Goal: Task Accomplishment & Management: Manage account settings

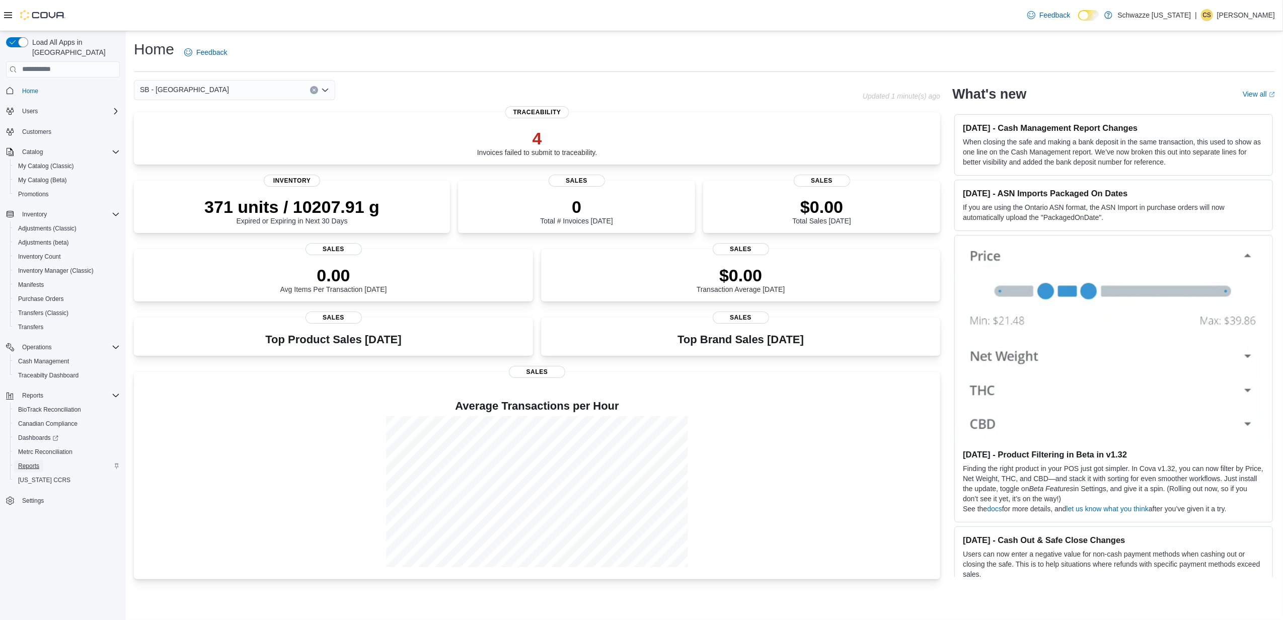
click at [31, 462] on span "Reports" at bounding box center [28, 466] width 21 height 12
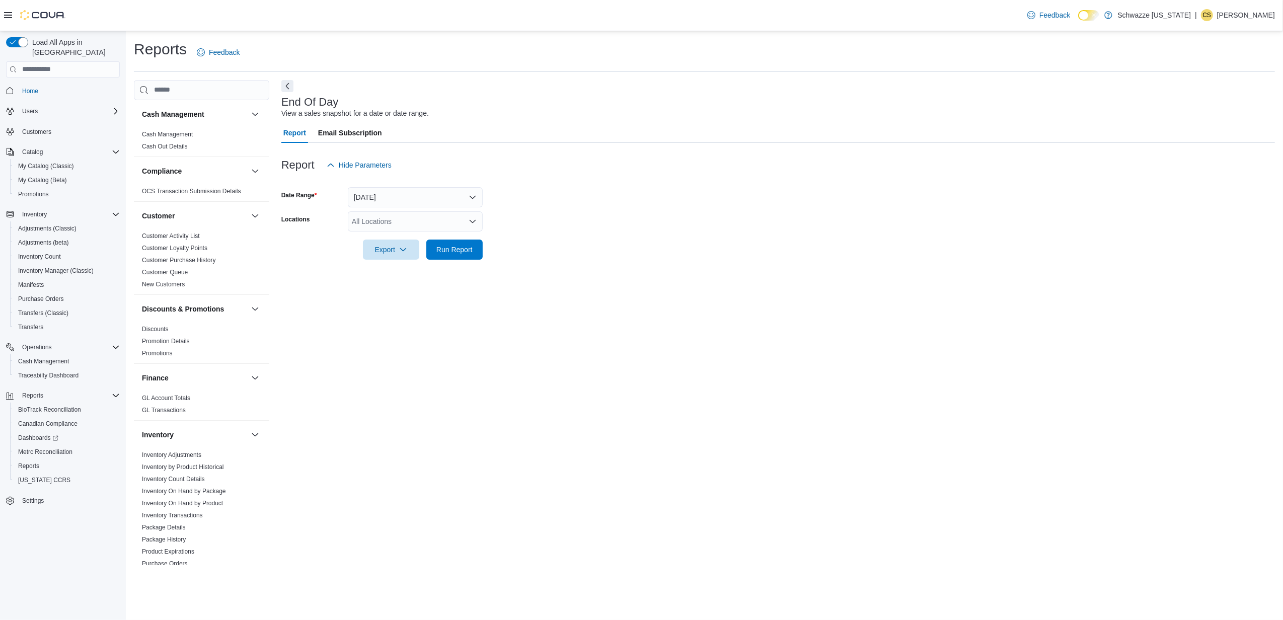
click at [452, 230] on div "All Locations" at bounding box center [415, 221] width 135 height 20
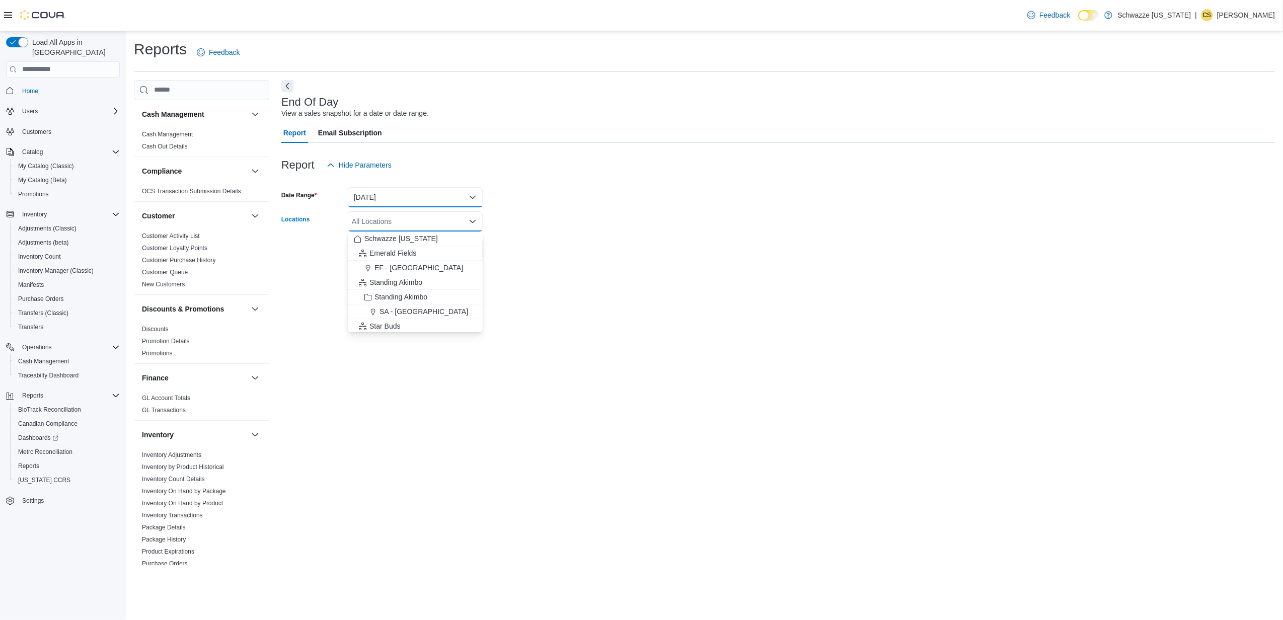
click at [432, 189] on button "[DATE]" at bounding box center [415, 197] width 135 height 20
click at [414, 253] on span "[DATE]" at bounding box center [421, 258] width 115 height 12
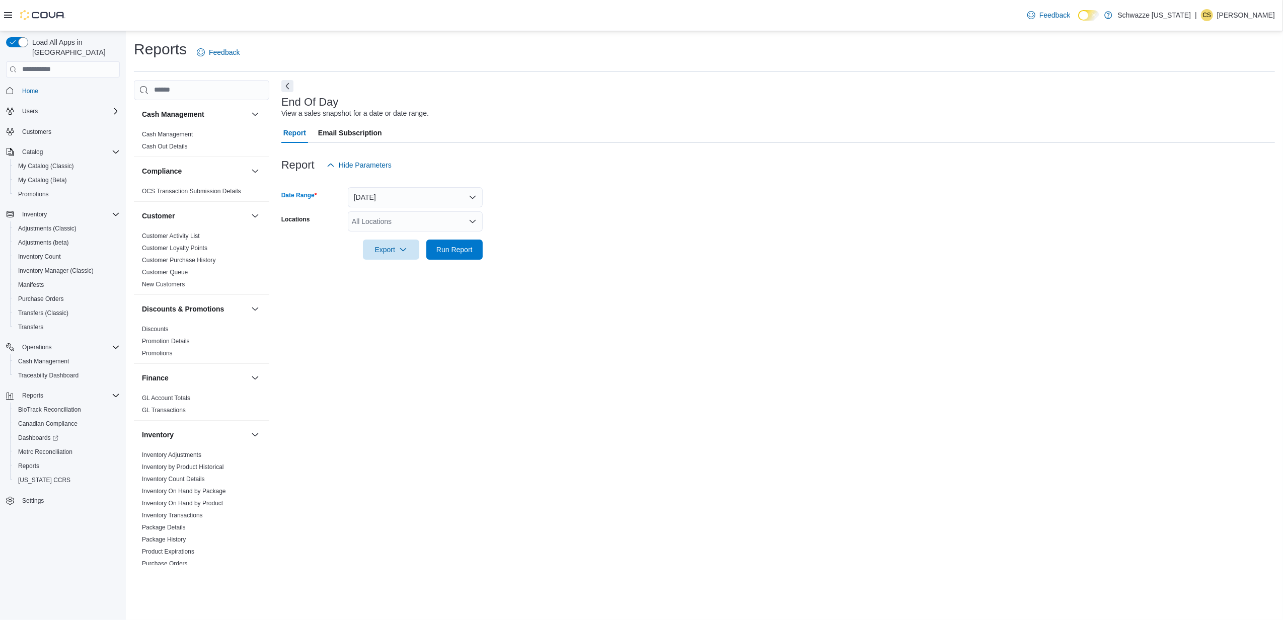
click at [419, 222] on div "All Locations" at bounding box center [415, 221] width 135 height 20
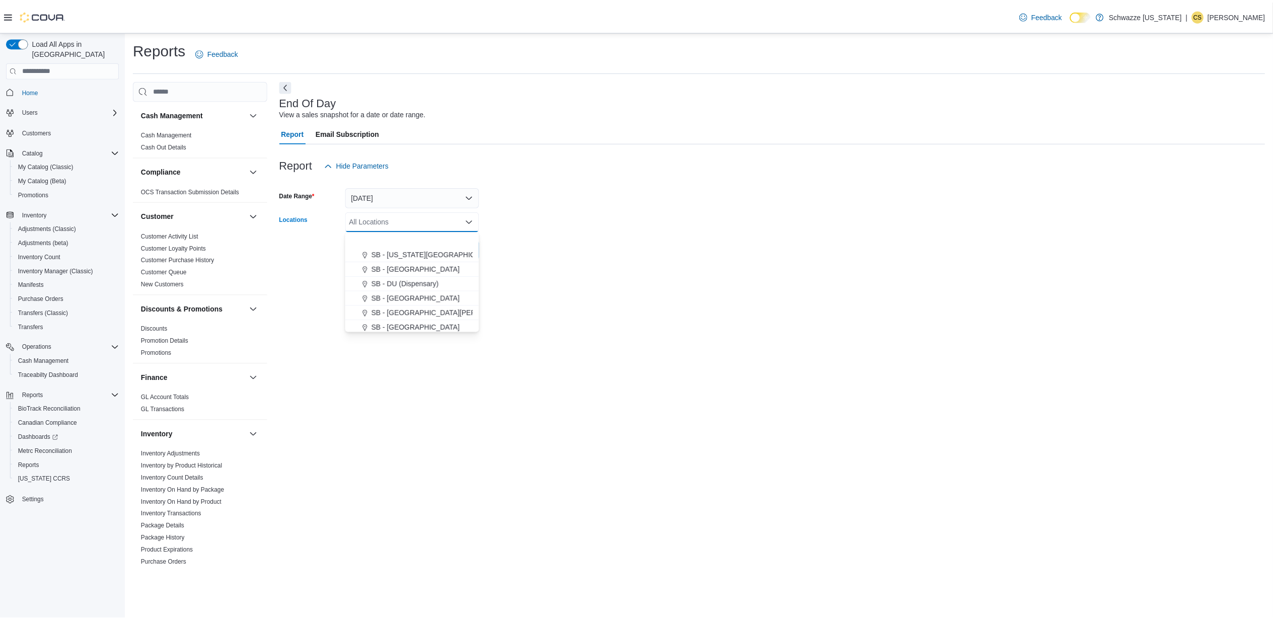
scroll to position [201, 0]
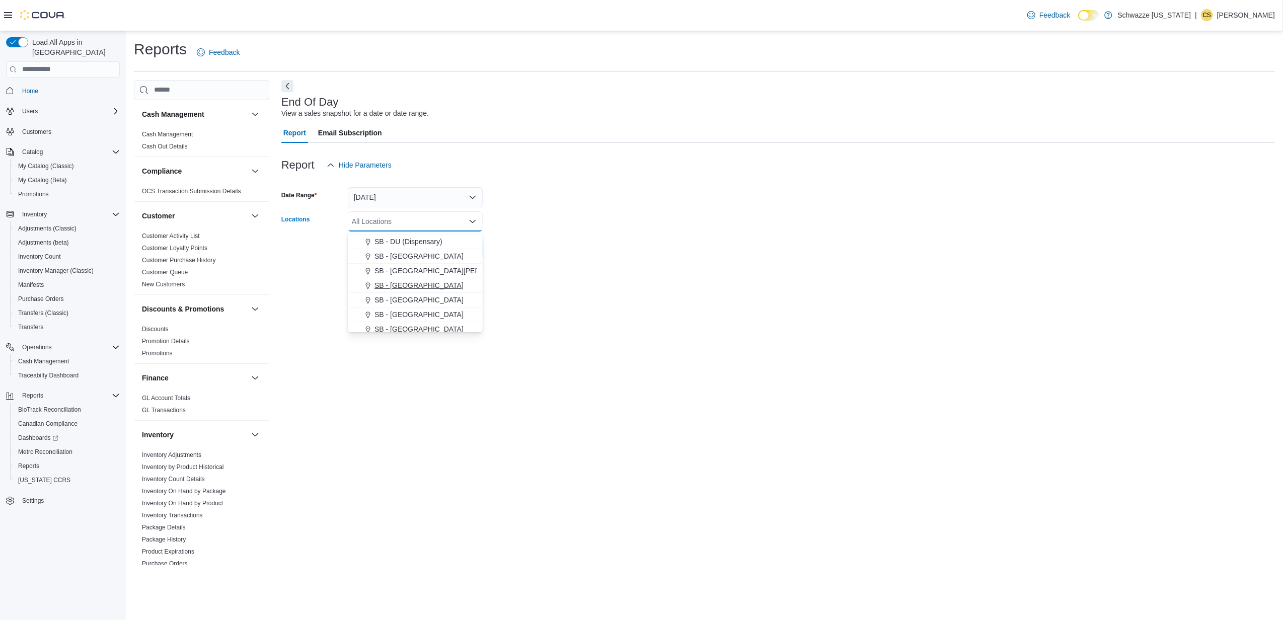
click at [411, 288] on span "SB - [GEOGRAPHIC_DATA]" at bounding box center [419, 285] width 89 height 10
click at [695, 274] on div "End Of Day View a sales snapshot for a date or date range. Report Email Subscri…" at bounding box center [778, 322] width 994 height 485
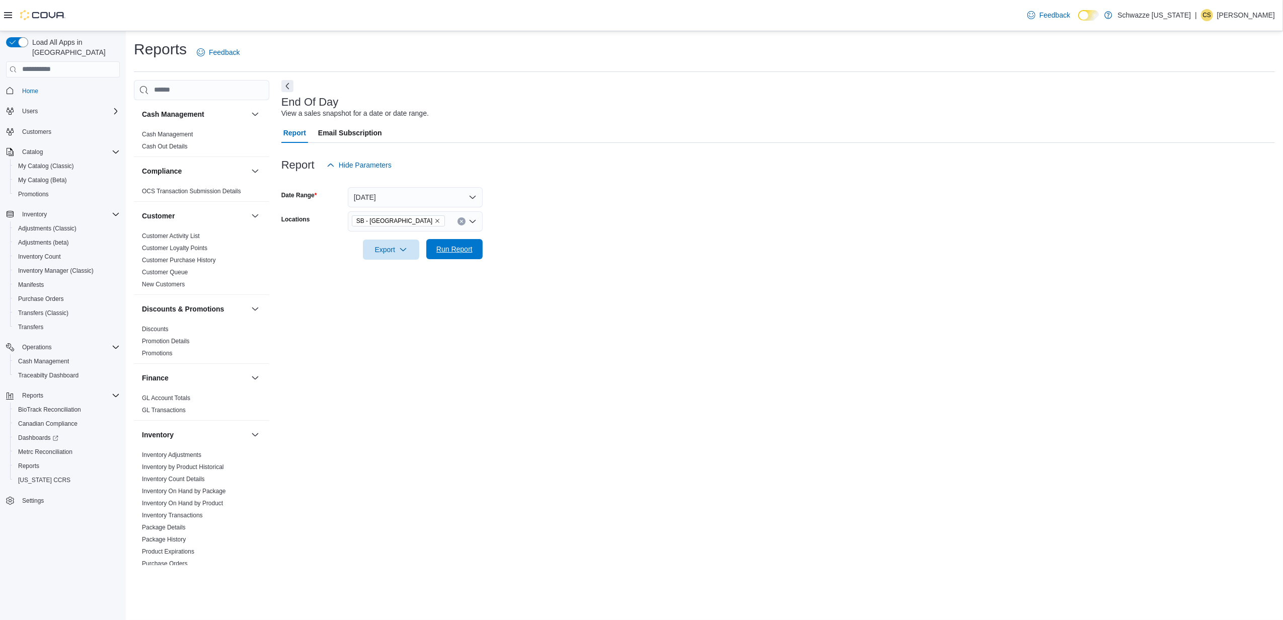
click at [467, 254] on span "Run Report" at bounding box center [455, 249] width 44 height 20
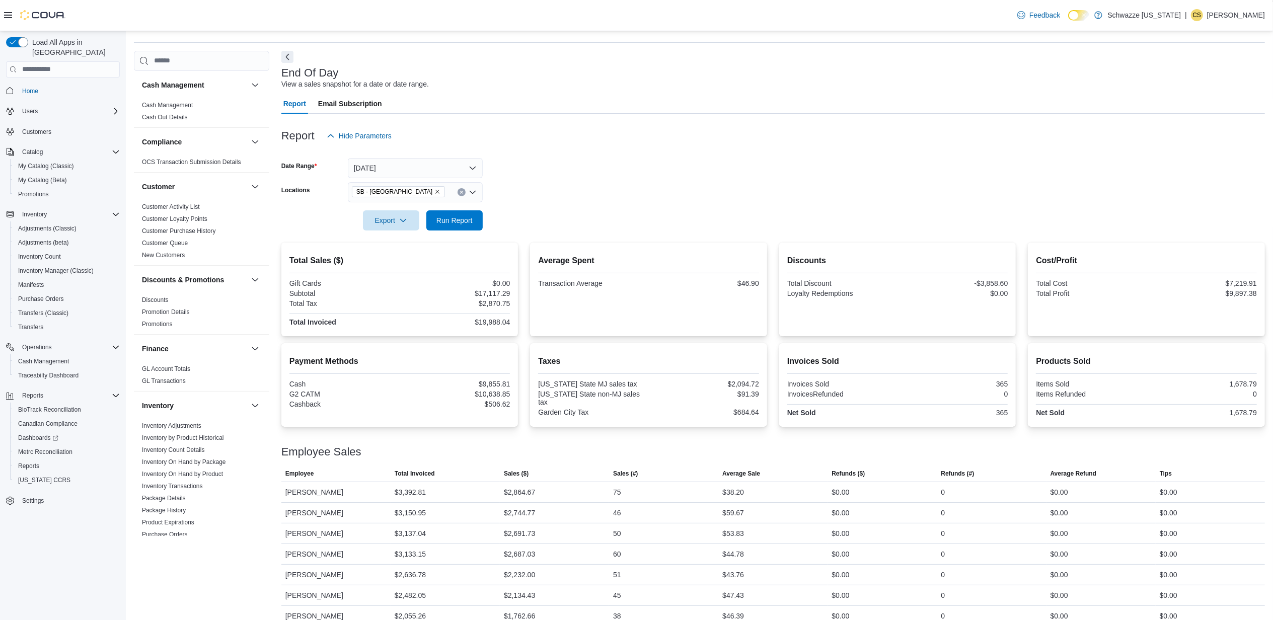
scroll to position [45, 0]
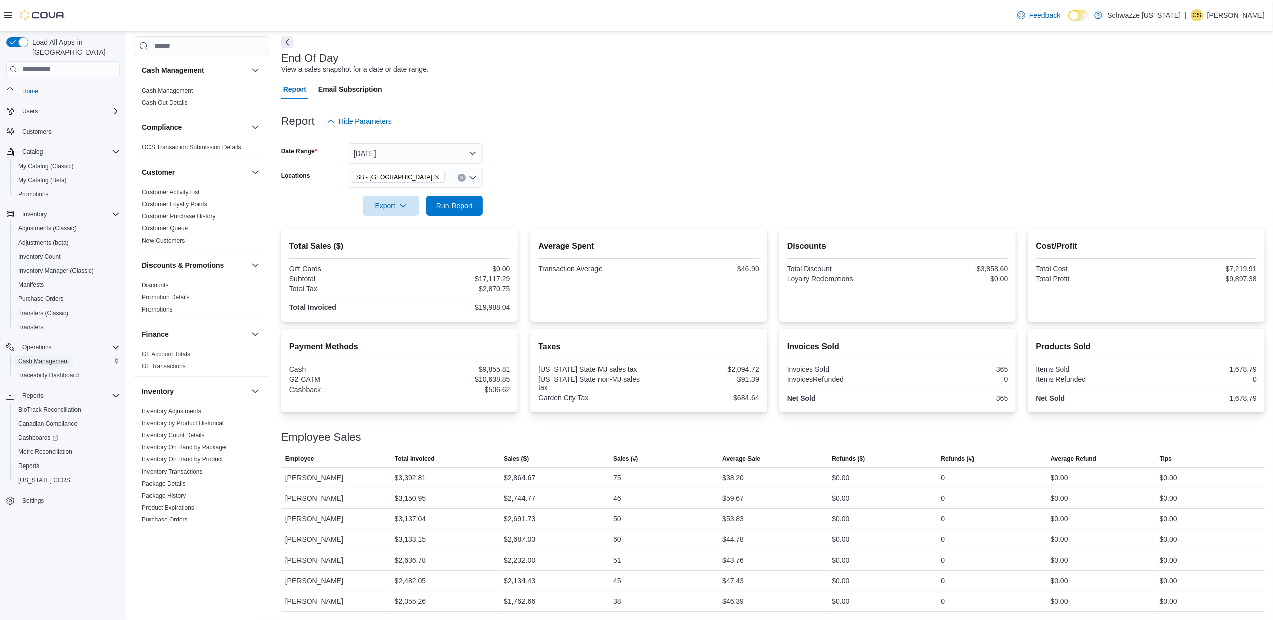
click at [46, 358] on span "Cash Management" at bounding box center [43, 362] width 51 height 8
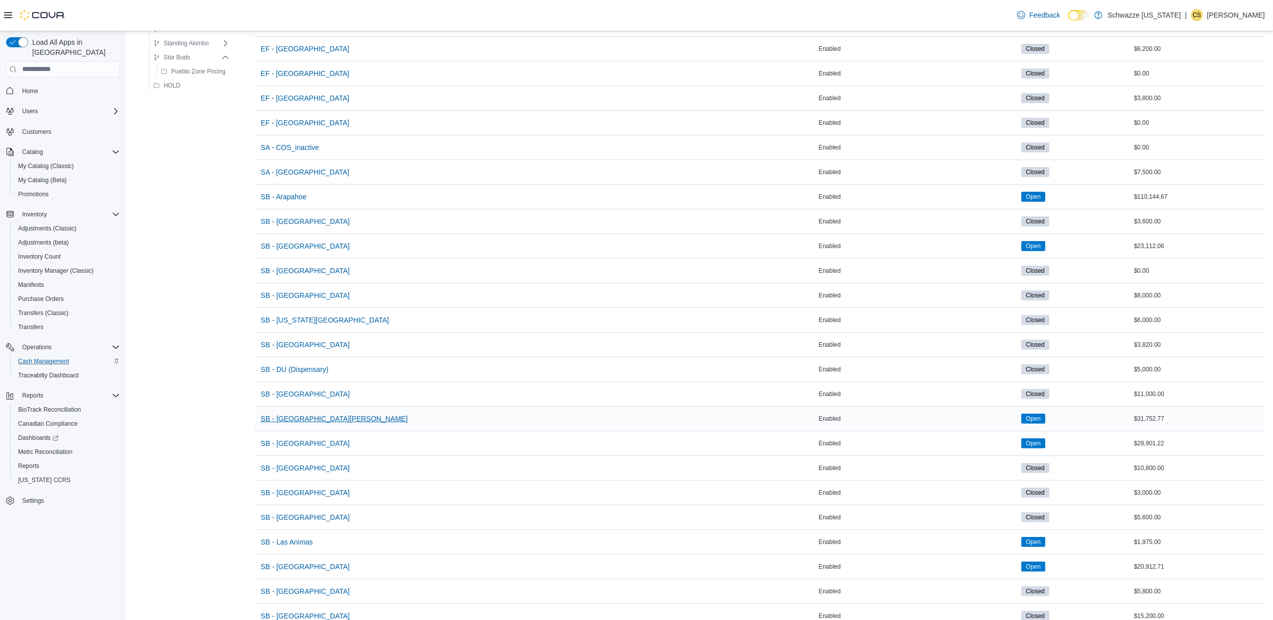
scroll to position [134, 0]
click at [307, 440] on span "SB - [GEOGRAPHIC_DATA]" at bounding box center [305, 443] width 89 height 10
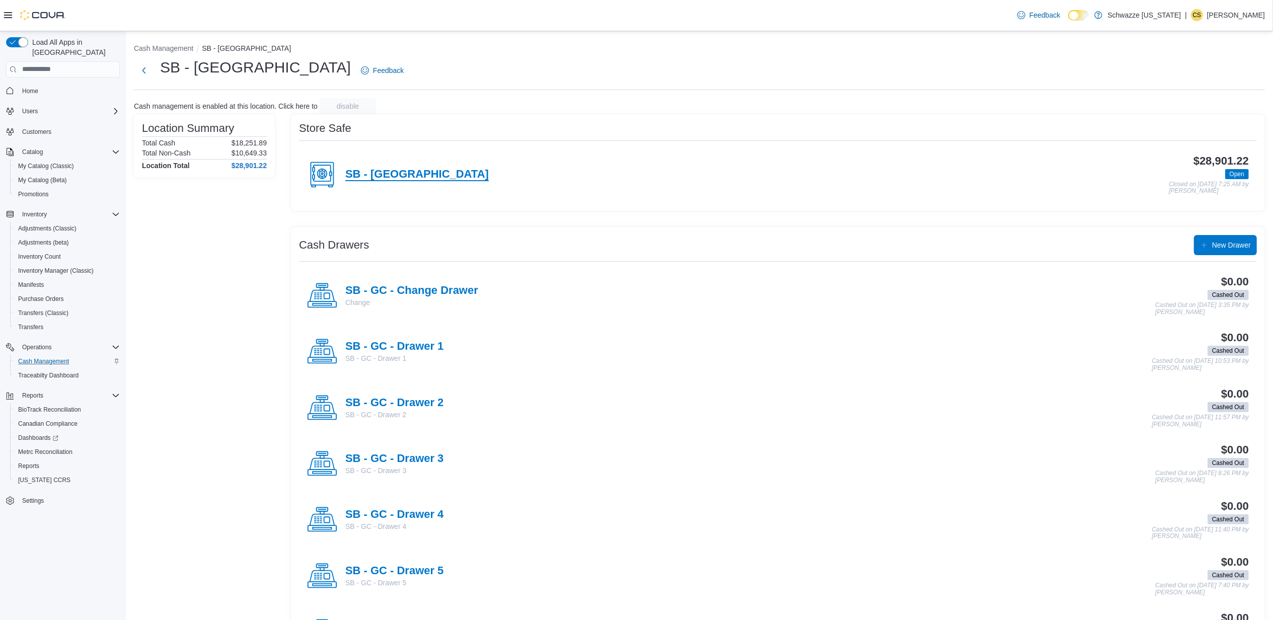
click at [377, 174] on h4 "SB - [GEOGRAPHIC_DATA]" at bounding box center [417, 174] width 144 height 13
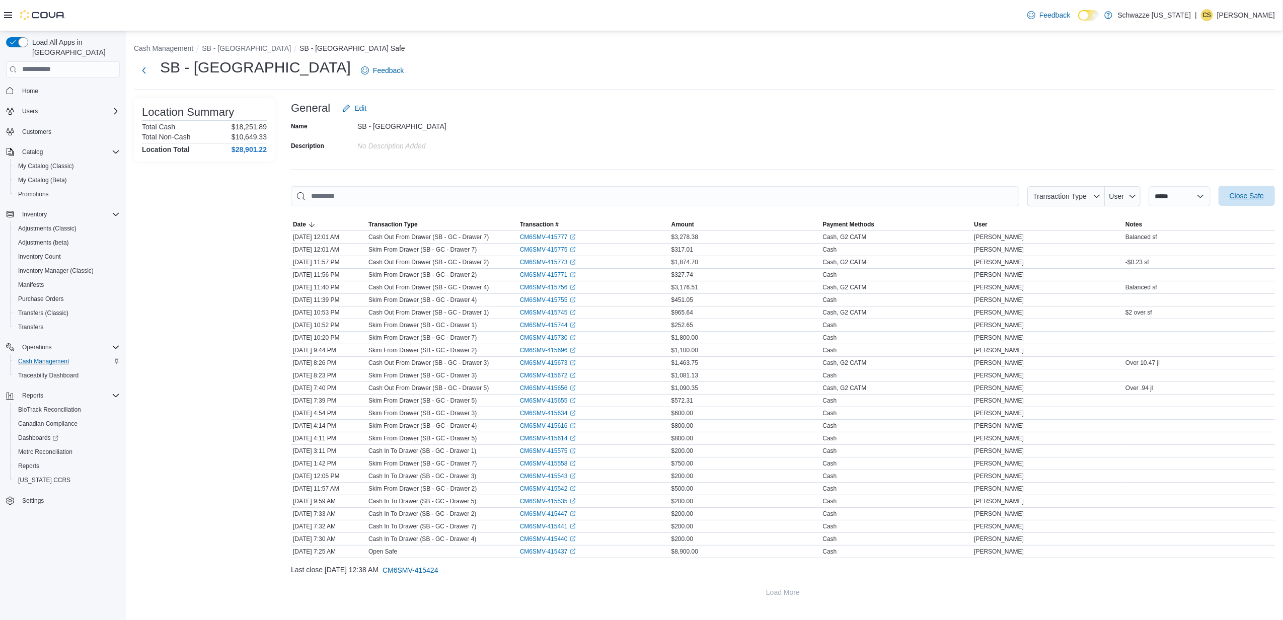
click at [1245, 203] on span "Close Safe" at bounding box center [1247, 196] width 44 height 20
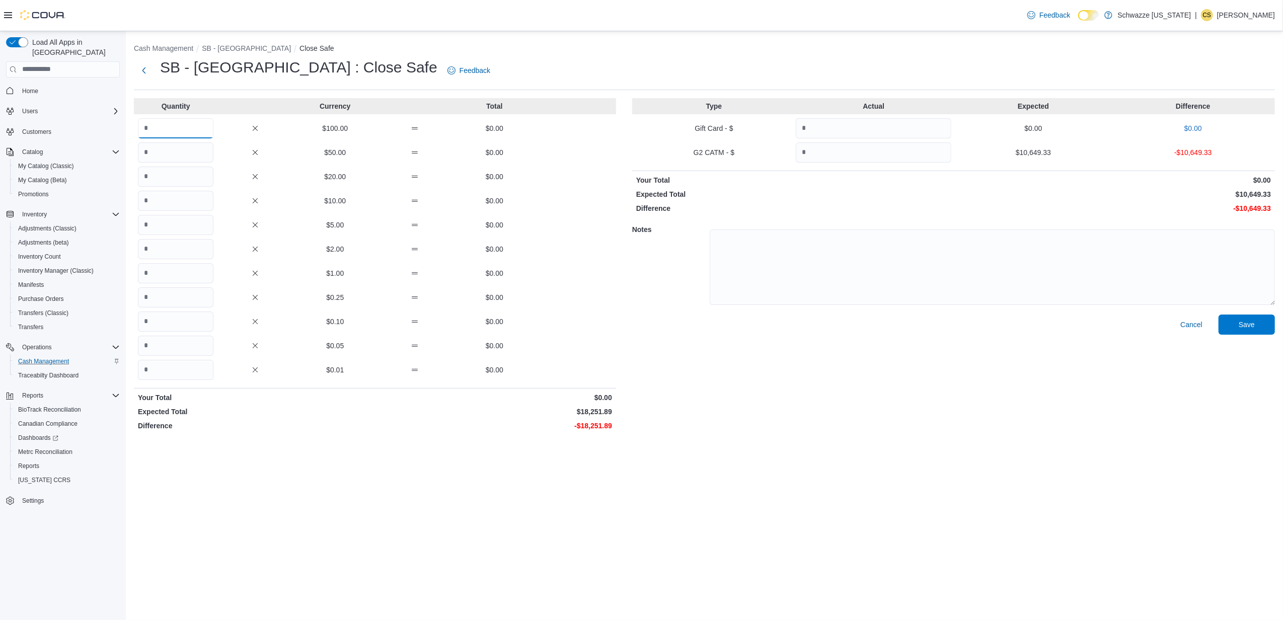
click at [198, 123] on input "Quantity" at bounding box center [176, 128] width 76 height 20
type input "***"
click at [164, 148] on input "Quantity" at bounding box center [176, 152] width 76 height 20
type input "**"
click at [164, 172] on input "Quantity" at bounding box center [176, 177] width 76 height 20
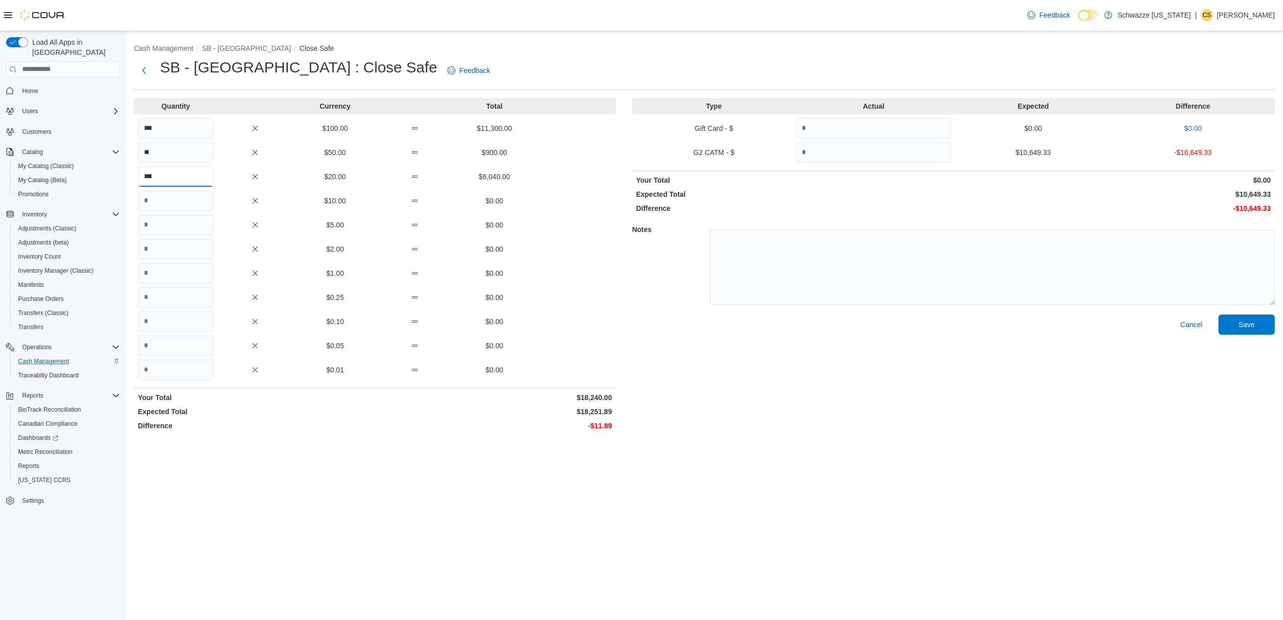
type input "***"
click at [164, 202] on input "Quantity" at bounding box center [176, 201] width 76 height 20
type input "*"
click at [170, 268] on input "Quantity" at bounding box center [176, 273] width 76 height 20
type input "*"
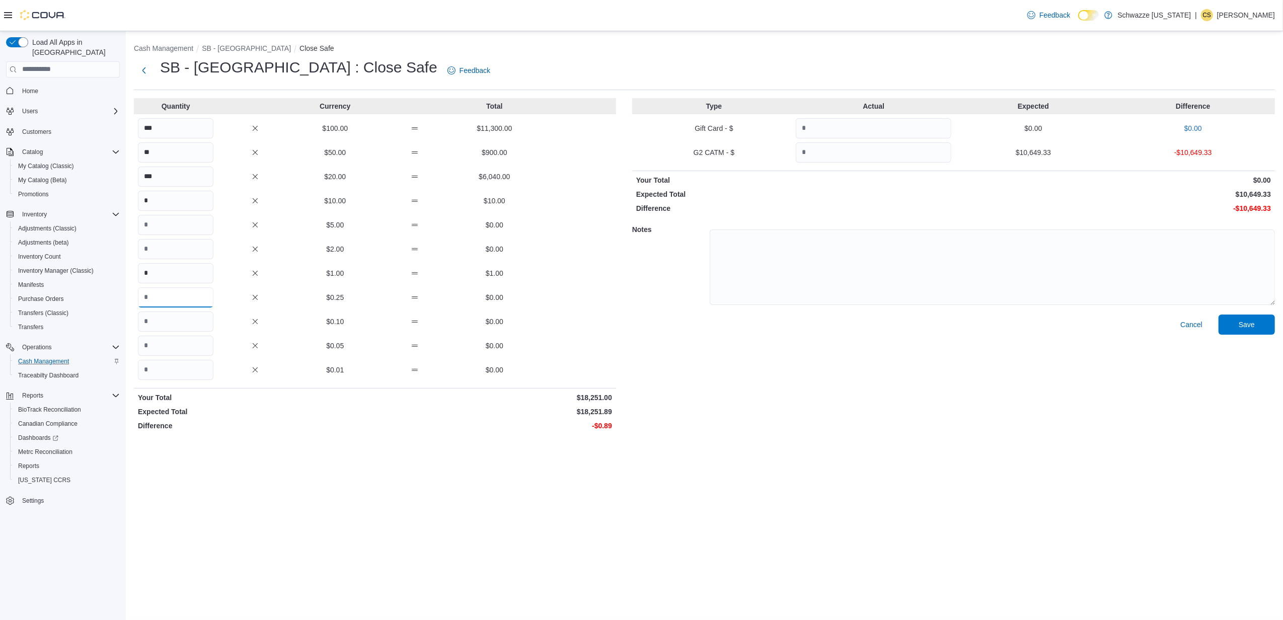
click at [161, 297] on input "Quantity" at bounding box center [176, 298] width 76 height 20
type input "*"
click at [164, 321] on input "Quantity" at bounding box center [176, 322] width 76 height 20
type input "*"
click at [168, 371] on input "Quantity" at bounding box center [176, 370] width 76 height 20
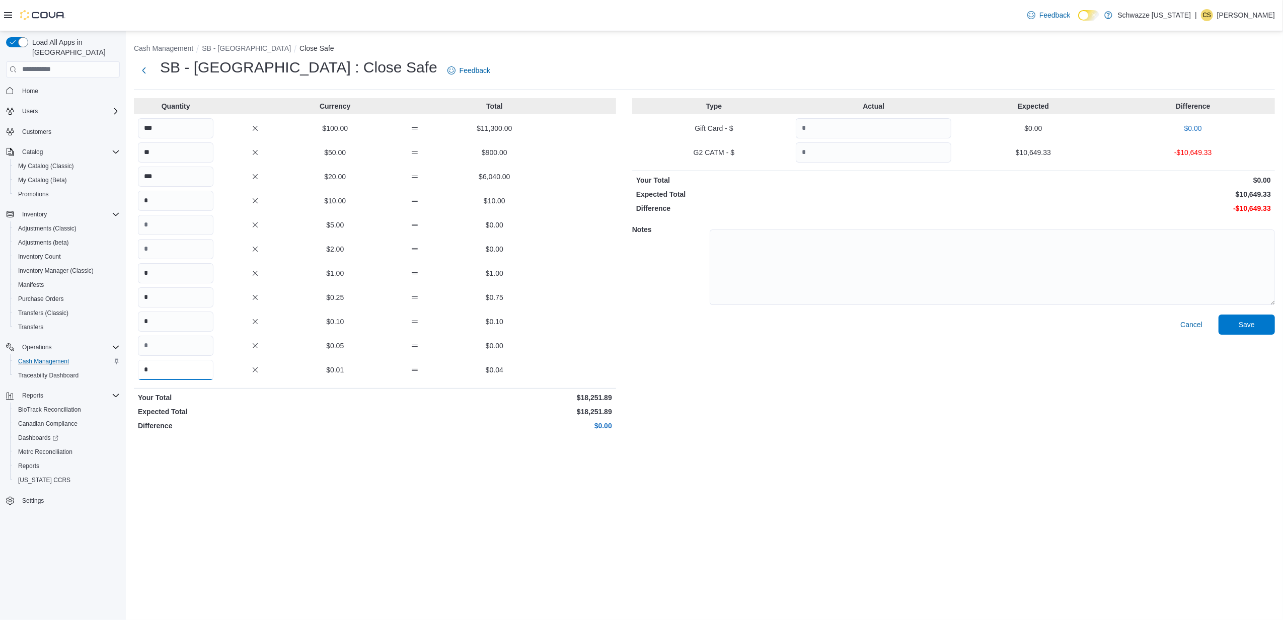
type input "*"
click at [844, 159] on input "Quantity" at bounding box center [874, 152] width 156 height 20
click at [826, 152] on input "Quantity" at bounding box center [874, 152] width 156 height 20
type input "********"
click at [977, 373] on div "Cancel Save" at bounding box center [953, 375] width 643 height 120
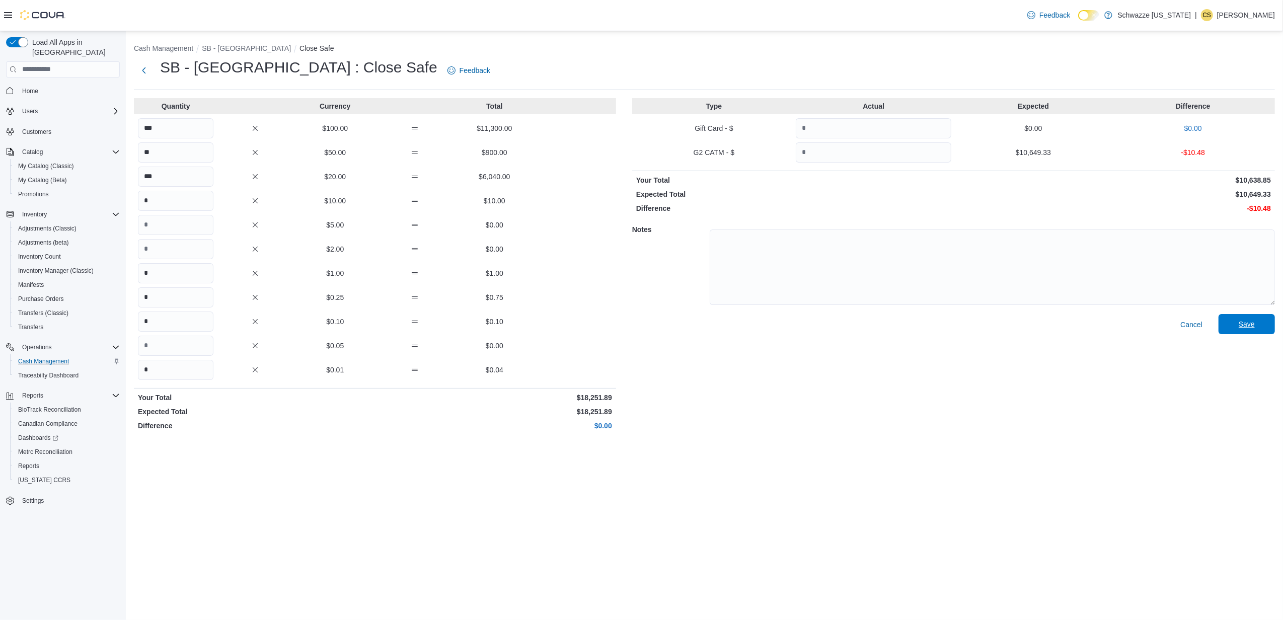
click at [1247, 323] on span "Save" at bounding box center [1247, 324] width 16 height 10
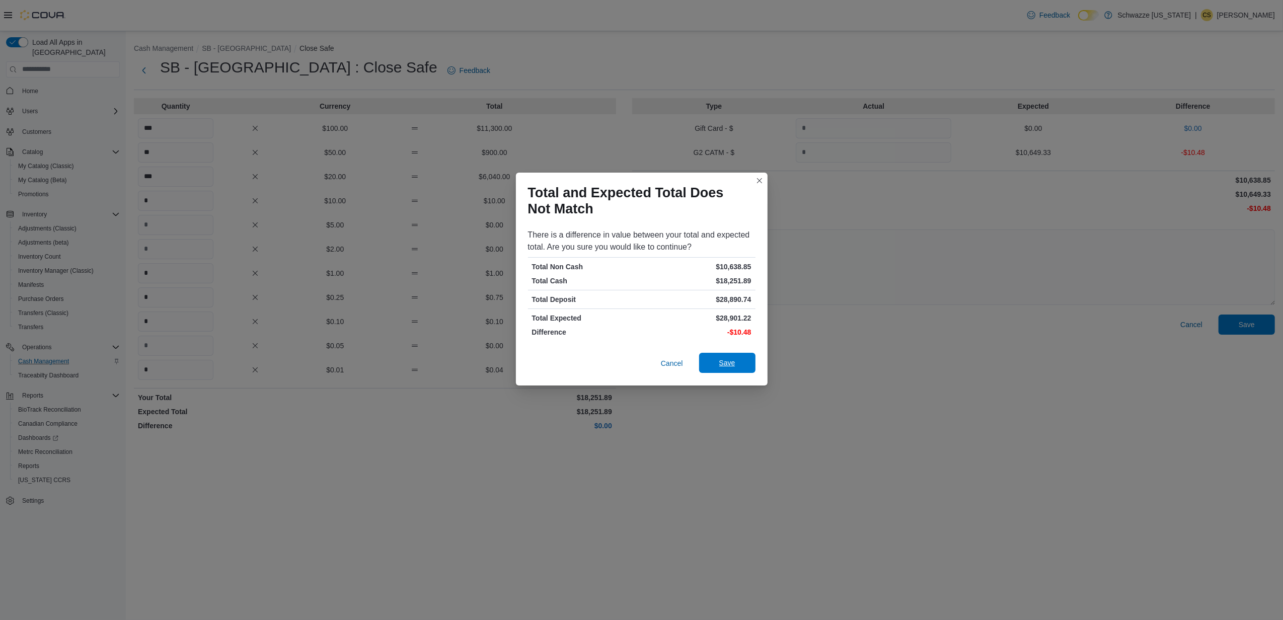
click at [716, 367] on span "Save" at bounding box center [727, 363] width 44 height 20
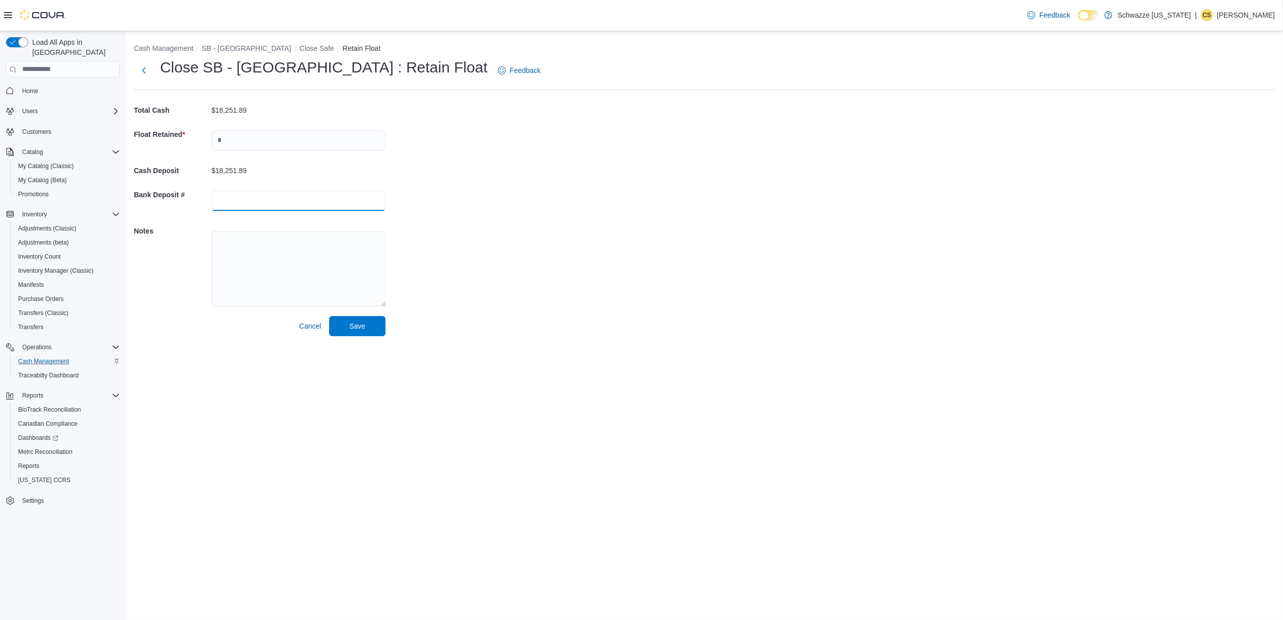
click at [254, 198] on input "text" at bounding box center [298, 201] width 174 height 20
type input "*"
click at [278, 141] on input "text" at bounding box center [298, 140] width 174 height 20
type input "****"
click at [231, 202] on input "text" at bounding box center [298, 201] width 174 height 20
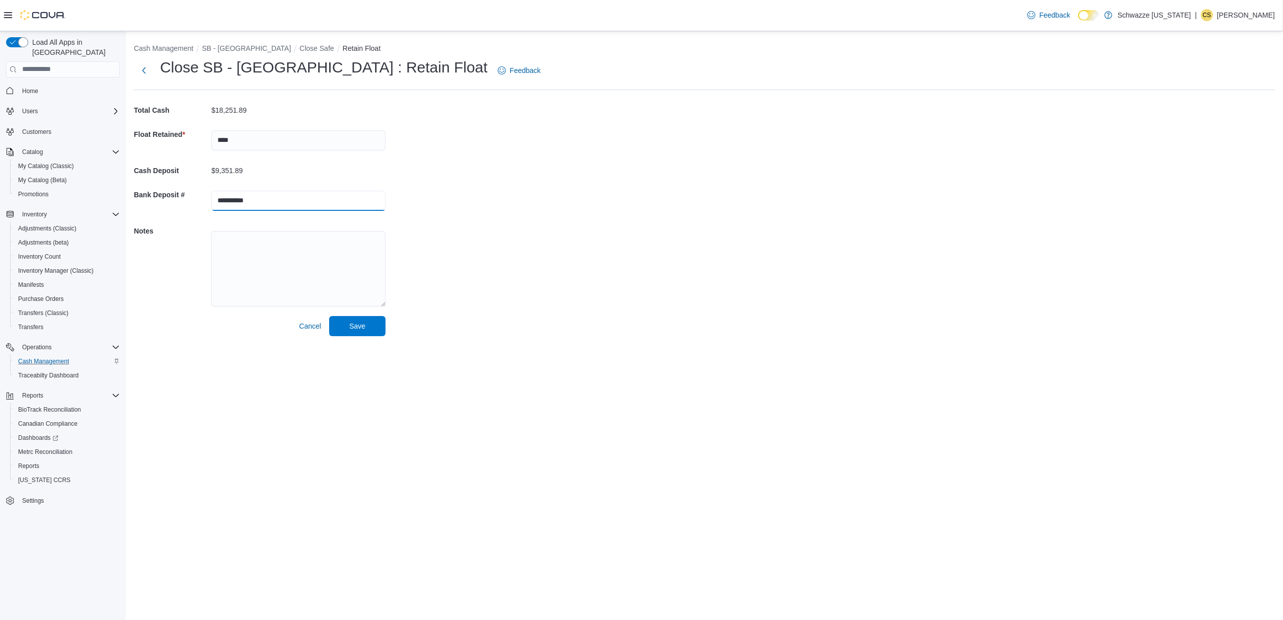
type input "**********"
click at [329, 316] on button "Save" at bounding box center [357, 326] width 56 height 20
